Goal: Task Accomplishment & Management: Use online tool/utility

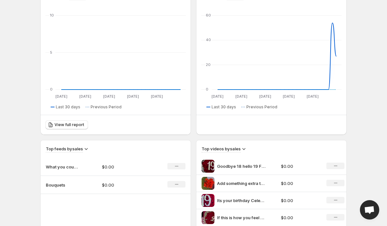
scroll to position [87, 0]
click at [71, 166] on p "What you could be getting" at bounding box center [62, 167] width 32 height 6
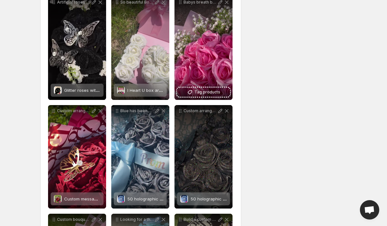
scroll to position [431, 0]
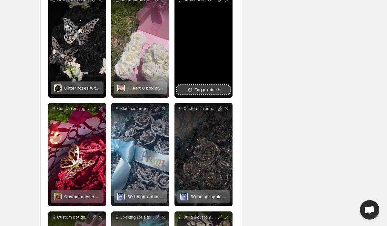
click at [201, 87] on span "Tag products" at bounding box center [208, 89] width 26 height 6
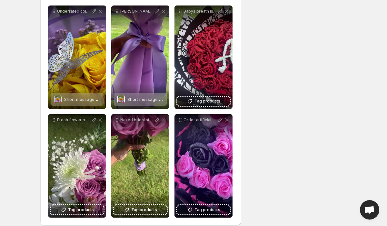
scroll to position [861, 0]
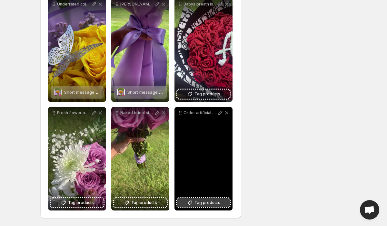
click at [184, 200] on button "Tag products" at bounding box center [203, 202] width 53 height 9
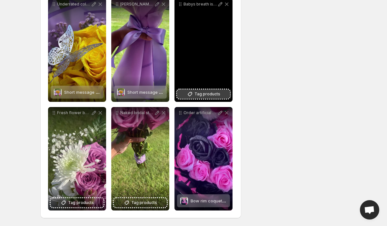
click at [216, 94] on span "Tag products" at bounding box center [208, 94] width 26 height 6
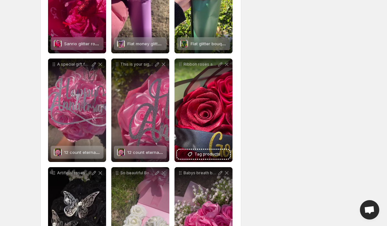
scroll to position [256, 0]
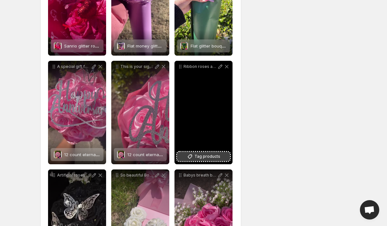
click at [209, 155] on span "Tag products" at bounding box center [208, 156] width 26 height 6
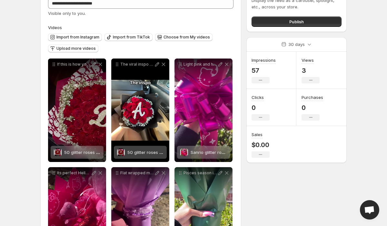
scroll to position [0, 0]
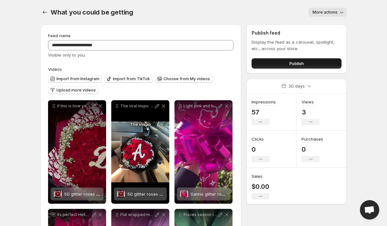
click at [261, 60] on button "Publish" at bounding box center [297, 63] width 90 height 10
click at [42, 11] on icon "Settings" at bounding box center [45, 12] width 6 height 6
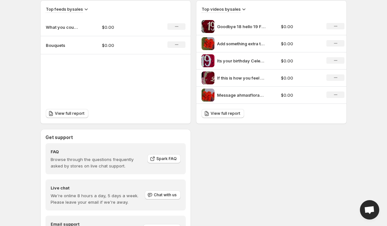
scroll to position [220, 0]
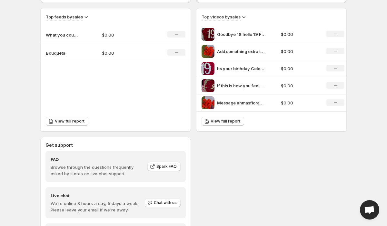
click at [57, 50] on p "Bouquets" at bounding box center [62, 53] width 32 height 6
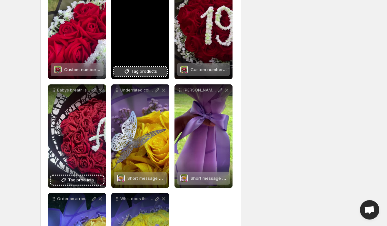
scroll to position [1013, 0]
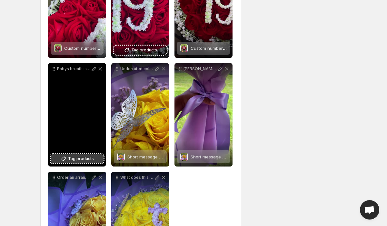
click at [80, 158] on span "Tag products" at bounding box center [81, 158] width 26 height 6
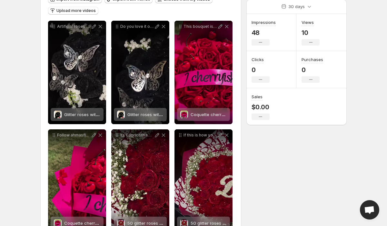
scroll to position [0, 0]
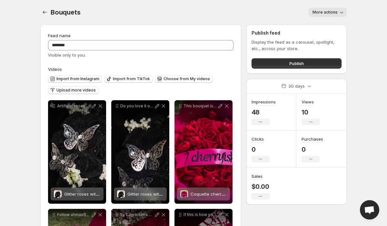
click at [81, 77] on span "Import from Instagram" at bounding box center [77, 78] width 43 height 5
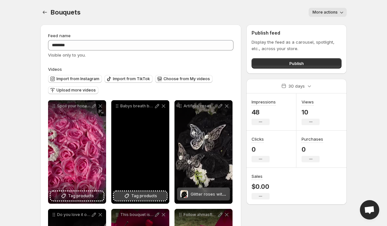
click at [133, 194] on span "Tag products" at bounding box center [144, 195] width 26 height 6
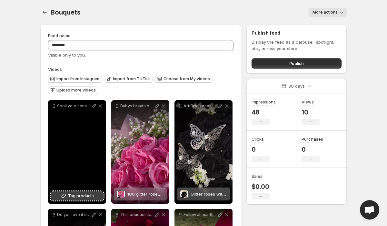
click at [70, 196] on span "Tag products" at bounding box center [81, 195] width 26 height 6
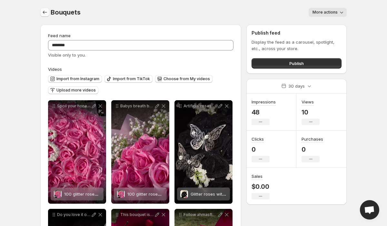
click at [46, 15] on icon "Settings" at bounding box center [45, 12] width 6 height 6
